Goal: Information Seeking & Learning: Learn about a topic

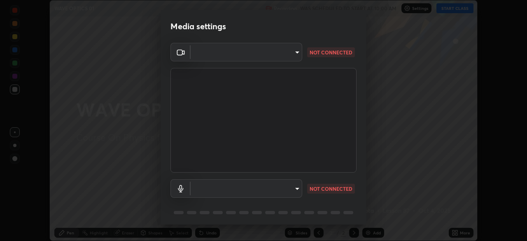
scroll to position [241, 527]
type input "913022e3bbb337ef4c56a3a1bc1945278763e83ed23a96943dce605de8dfc656"
type input "bef04e412724abd94ab17f51c46c94050894f67992973f842b18f11041e0dab1"
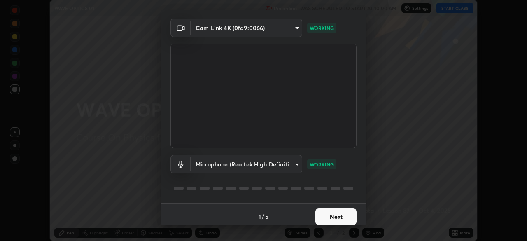
scroll to position [29, 0]
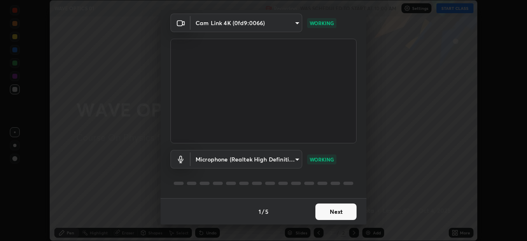
click at [327, 211] on button "Next" at bounding box center [336, 211] width 41 height 16
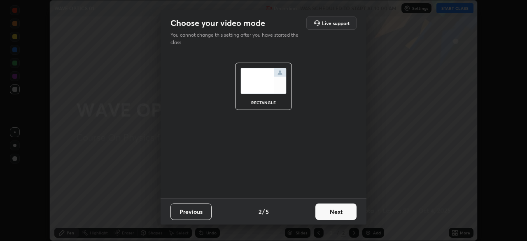
click at [338, 213] on button "Next" at bounding box center [336, 211] width 41 height 16
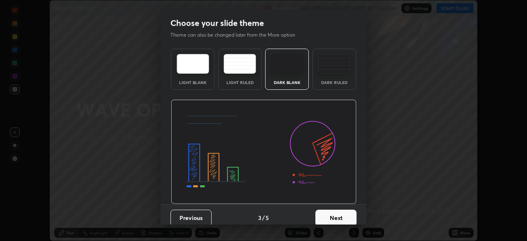
click at [350, 216] on button "Next" at bounding box center [336, 218] width 41 height 16
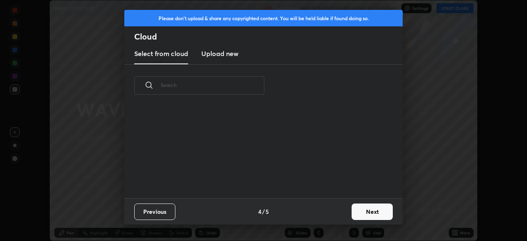
click at [370, 213] on button "Next" at bounding box center [372, 211] width 41 height 16
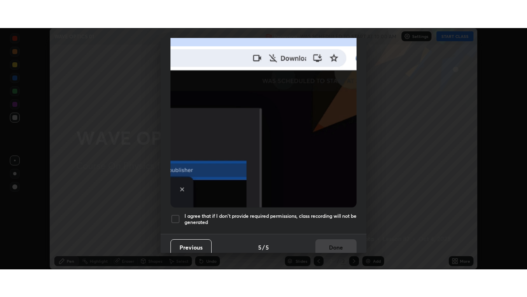
scroll to position [197, 0]
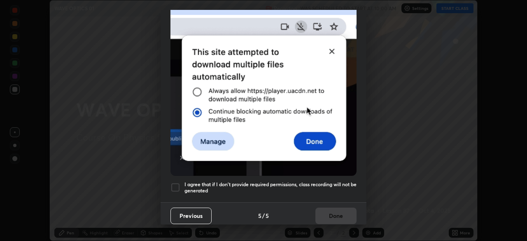
click at [174, 182] on div at bounding box center [176, 187] width 10 height 10
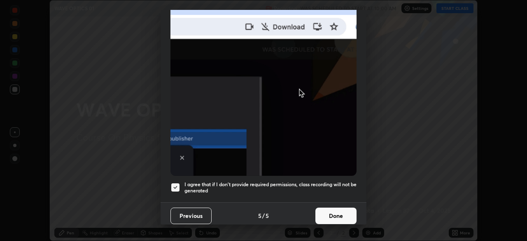
click at [335, 210] on button "Done" at bounding box center [336, 216] width 41 height 16
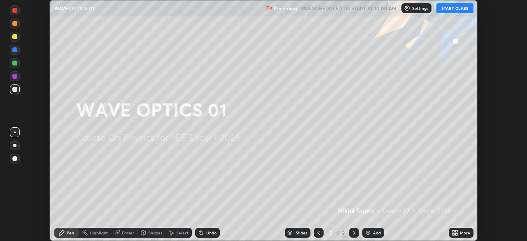
click at [451, 8] on button "START CLASS" at bounding box center [455, 8] width 37 height 10
click at [456, 234] on icon at bounding box center [457, 234] width 2 height 2
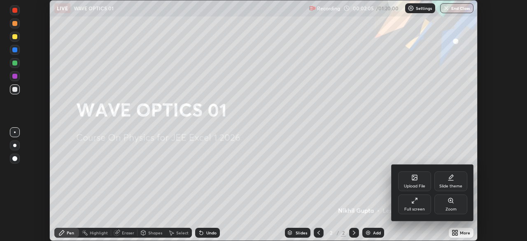
click at [416, 206] on div "Full screen" at bounding box center [414, 204] width 33 height 20
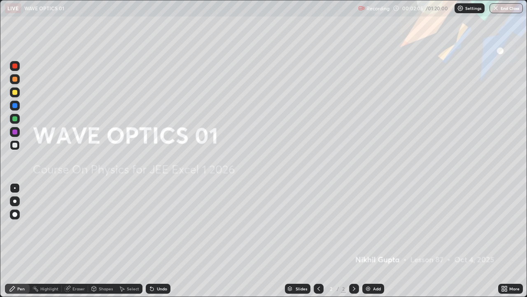
scroll to position [297, 527]
click at [375, 241] on div "Add" at bounding box center [377, 288] width 8 height 4
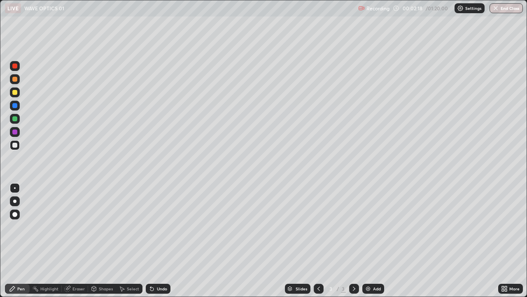
click at [16, 92] on div at bounding box center [14, 92] width 5 height 5
click at [14, 78] on div at bounding box center [14, 79] width 5 height 5
click at [16, 145] on div at bounding box center [14, 145] width 5 height 5
click at [136, 241] on div "Select" at bounding box center [129, 288] width 26 height 16
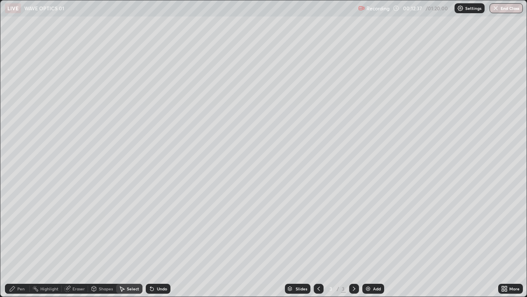
click at [374, 241] on div "Add" at bounding box center [373, 288] width 22 height 10
click at [20, 241] on div "Pen" at bounding box center [20, 288] width 7 height 4
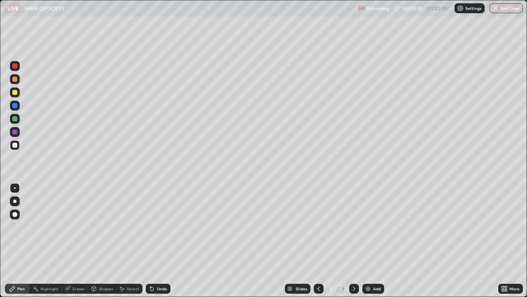
click at [16, 90] on div at bounding box center [14, 92] width 5 height 5
click at [14, 144] on div at bounding box center [14, 145] width 5 height 5
click at [12, 93] on div at bounding box center [14, 92] width 5 height 5
click at [12, 145] on div at bounding box center [15, 145] width 10 height 10
click at [15, 93] on div at bounding box center [14, 92] width 5 height 5
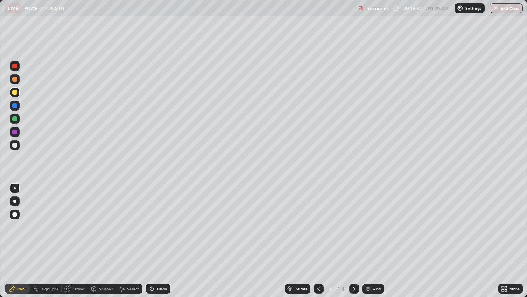
click at [14, 145] on div at bounding box center [14, 145] width 5 height 5
click at [77, 241] on div "Eraser" at bounding box center [78, 288] width 12 height 4
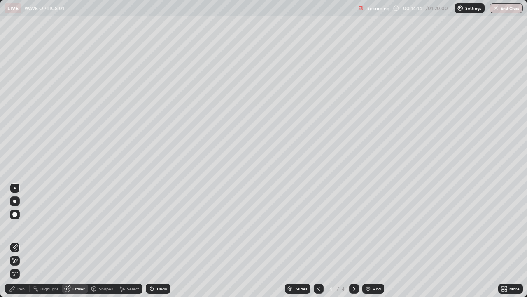
click at [17, 241] on div "Pen" at bounding box center [20, 288] width 7 height 4
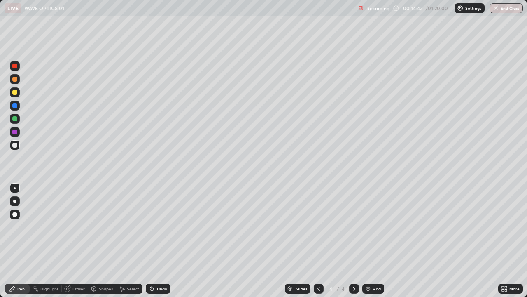
click at [13, 93] on div at bounding box center [14, 92] width 5 height 5
click at [11, 145] on div at bounding box center [15, 145] width 10 height 10
click at [14, 92] on div at bounding box center [14, 92] width 5 height 5
click at [14, 149] on div at bounding box center [15, 145] width 10 height 10
click at [12, 92] on div at bounding box center [15, 92] width 10 height 10
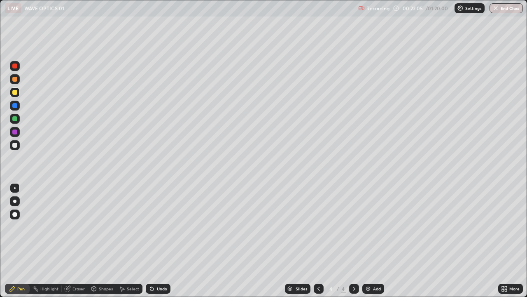
click at [376, 241] on div "Add" at bounding box center [377, 288] width 8 height 4
click at [16, 146] on div at bounding box center [14, 145] width 5 height 5
click at [14, 92] on div at bounding box center [14, 92] width 5 height 5
click at [15, 145] on div at bounding box center [14, 145] width 5 height 5
click at [14, 79] on div at bounding box center [14, 79] width 5 height 5
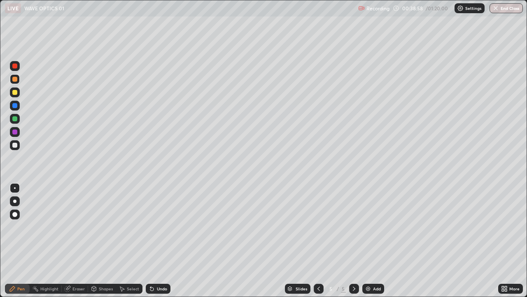
click at [16, 141] on div at bounding box center [15, 145] width 10 height 10
click at [375, 241] on div "Add" at bounding box center [377, 288] width 8 height 4
click at [10, 93] on div at bounding box center [15, 92] width 10 height 10
click at [12, 147] on div at bounding box center [15, 145] width 10 height 10
click at [374, 241] on div "Add" at bounding box center [377, 288] width 8 height 4
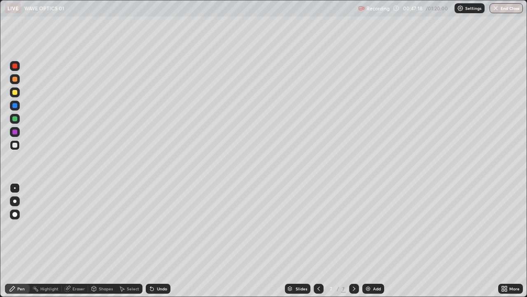
click at [14, 94] on div at bounding box center [14, 92] width 5 height 5
click at [15, 145] on div at bounding box center [14, 145] width 5 height 5
click at [373, 241] on div "Add" at bounding box center [377, 288] width 8 height 4
click at [12, 91] on div at bounding box center [14, 92] width 5 height 5
click at [15, 145] on div at bounding box center [14, 145] width 5 height 5
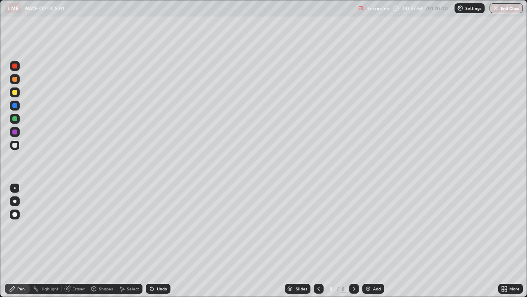
click at [373, 241] on div "Add" at bounding box center [377, 288] width 8 height 4
click at [12, 92] on div at bounding box center [15, 92] width 10 height 10
click at [375, 241] on div "Add" at bounding box center [377, 288] width 8 height 4
click at [11, 146] on div at bounding box center [15, 145] width 10 height 10
click at [14, 92] on div at bounding box center [14, 92] width 5 height 5
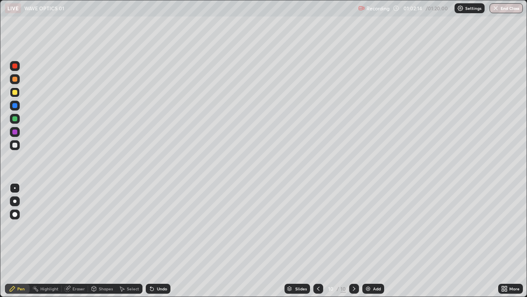
click at [12, 147] on div at bounding box center [15, 145] width 10 height 10
click at [375, 241] on div "Add" at bounding box center [377, 288] width 8 height 4
click at [372, 241] on div "Add" at bounding box center [373, 288] width 22 height 10
click at [14, 93] on div at bounding box center [14, 92] width 5 height 5
click at [507, 10] on button "End Class" at bounding box center [506, 8] width 33 height 10
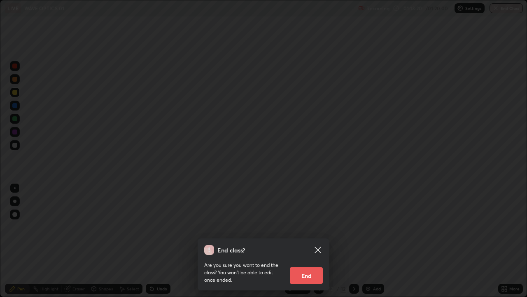
click at [302, 241] on button "End" at bounding box center [306, 275] width 33 height 16
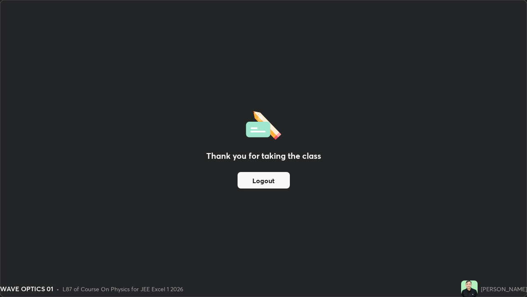
click at [274, 182] on button "Logout" at bounding box center [264, 180] width 52 height 16
